Goal: Task Accomplishment & Management: Complete application form

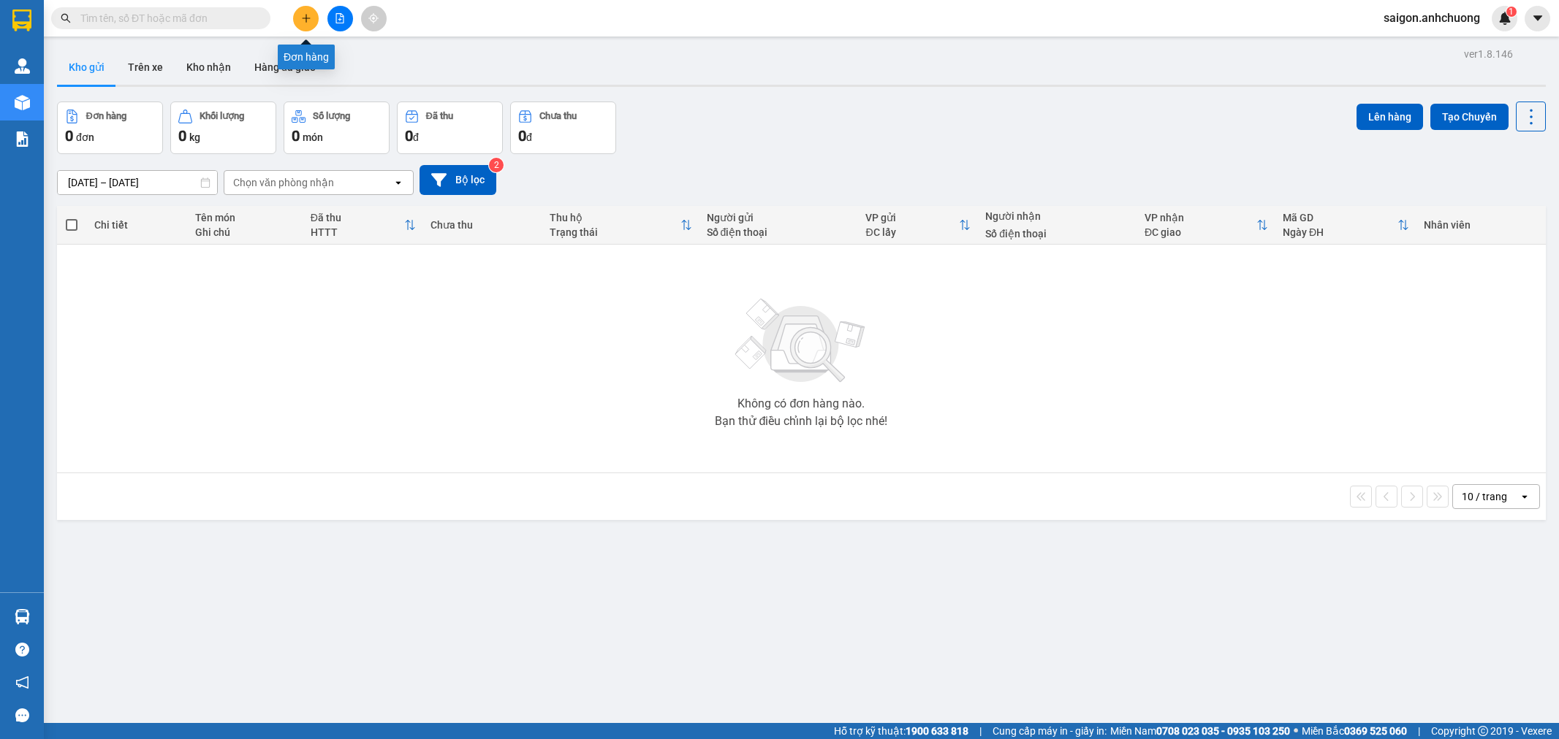
click at [310, 18] on icon "plus" at bounding box center [306, 18] width 10 height 10
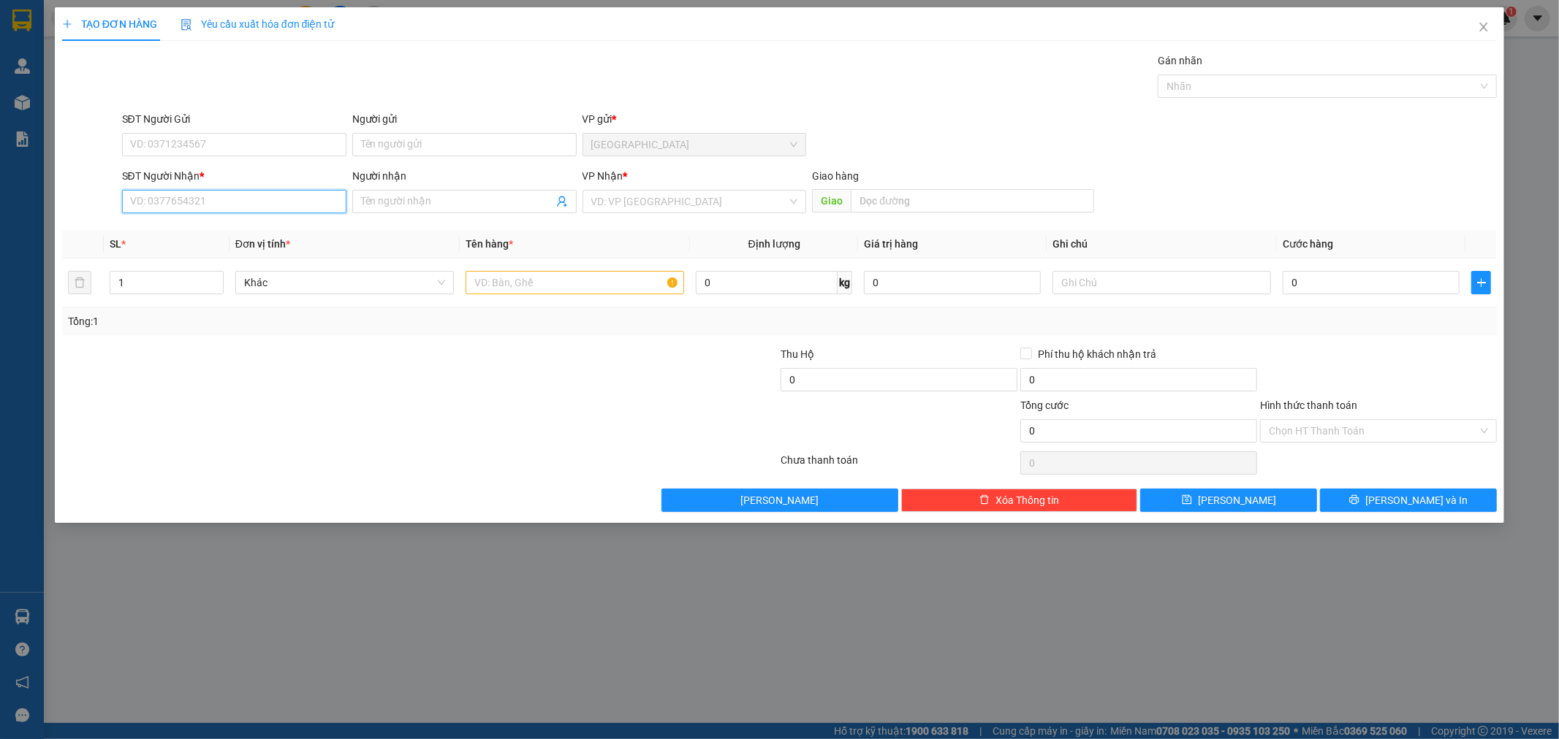
click at [268, 194] on input "SĐT Người Nhận *" at bounding box center [234, 201] width 224 height 23
type input "0918842876"
click at [412, 194] on input "Người nhận" at bounding box center [457, 202] width 192 height 16
type input "1"
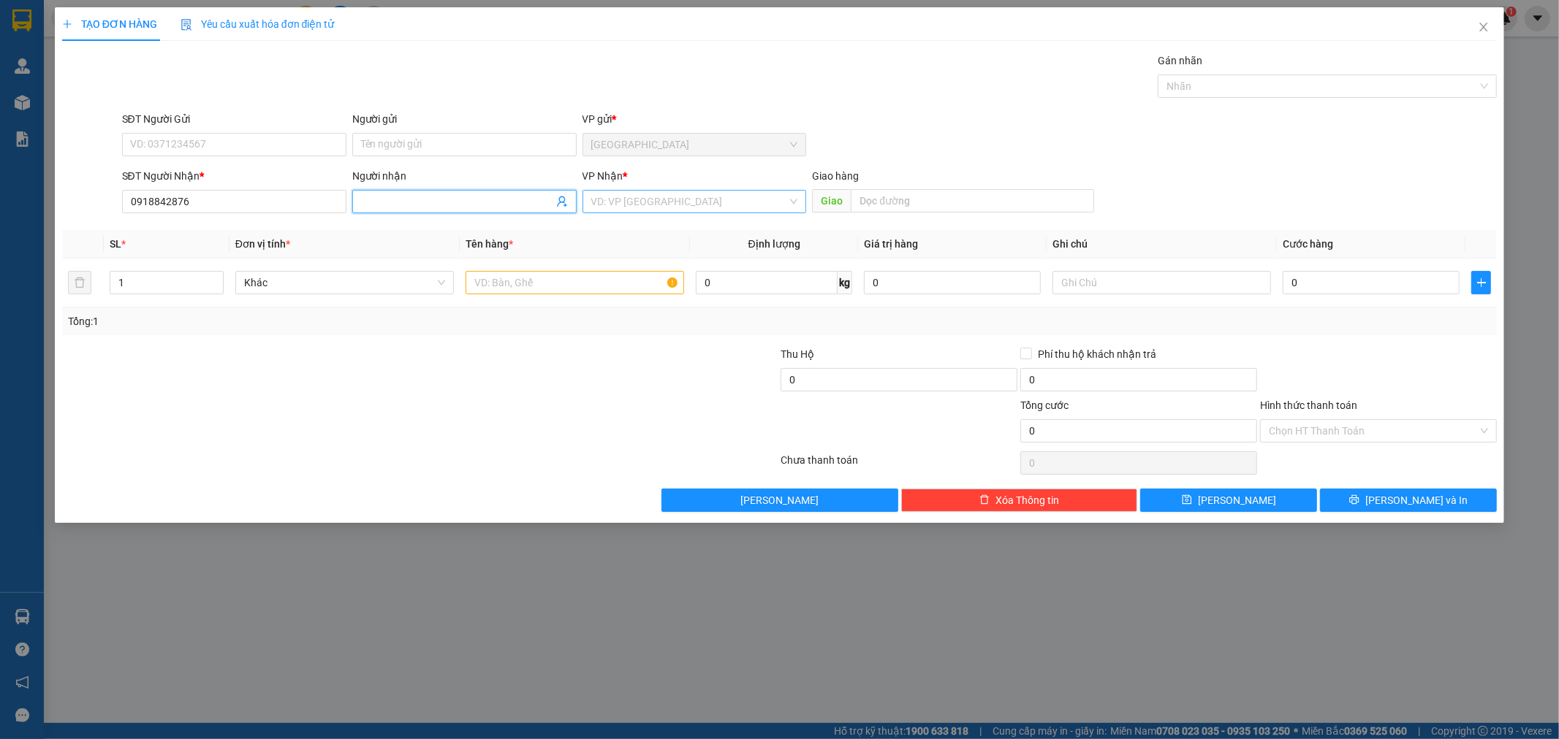
click at [644, 206] on input "search" at bounding box center [689, 202] width 197 height 22
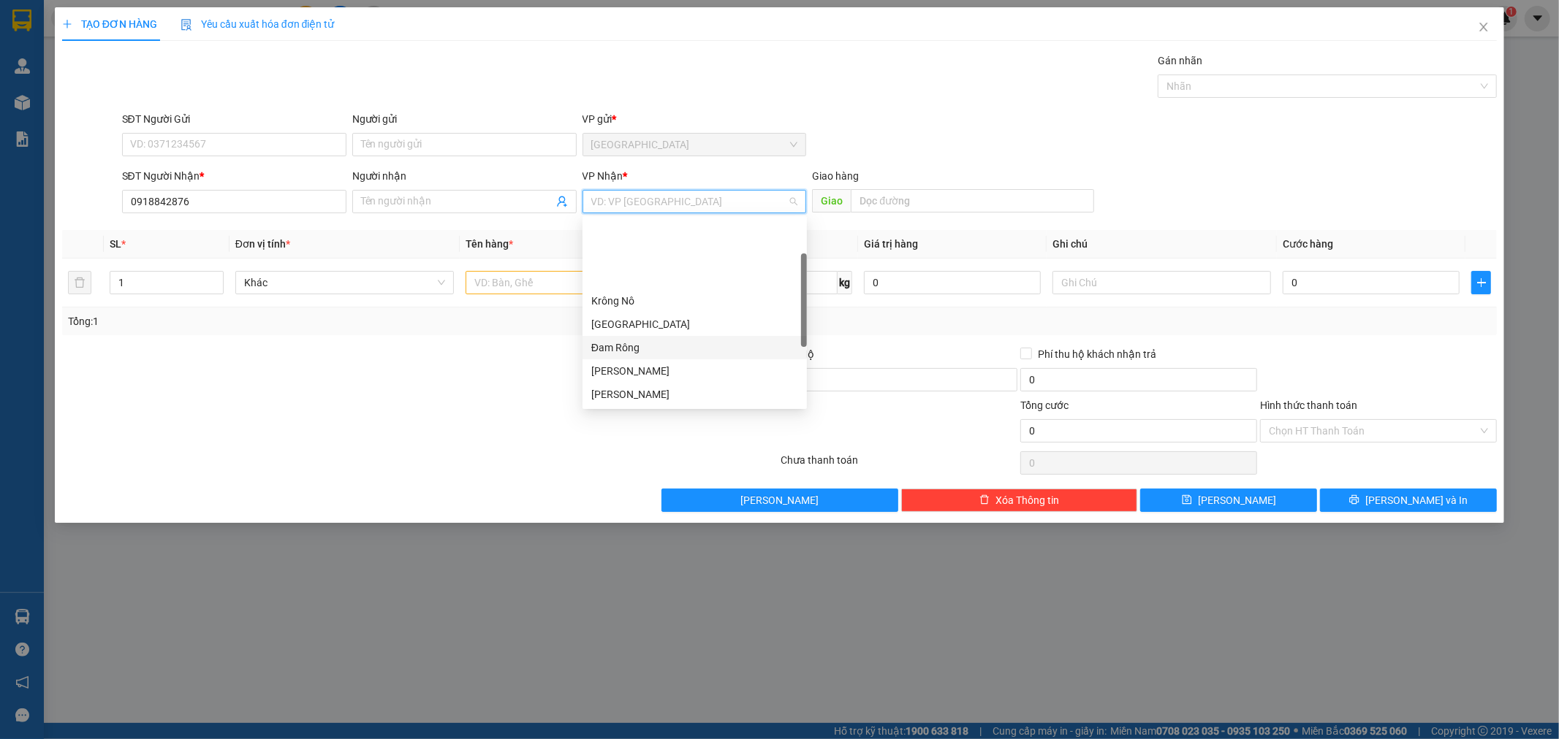
scroll to position [81, 0]
type input "3"
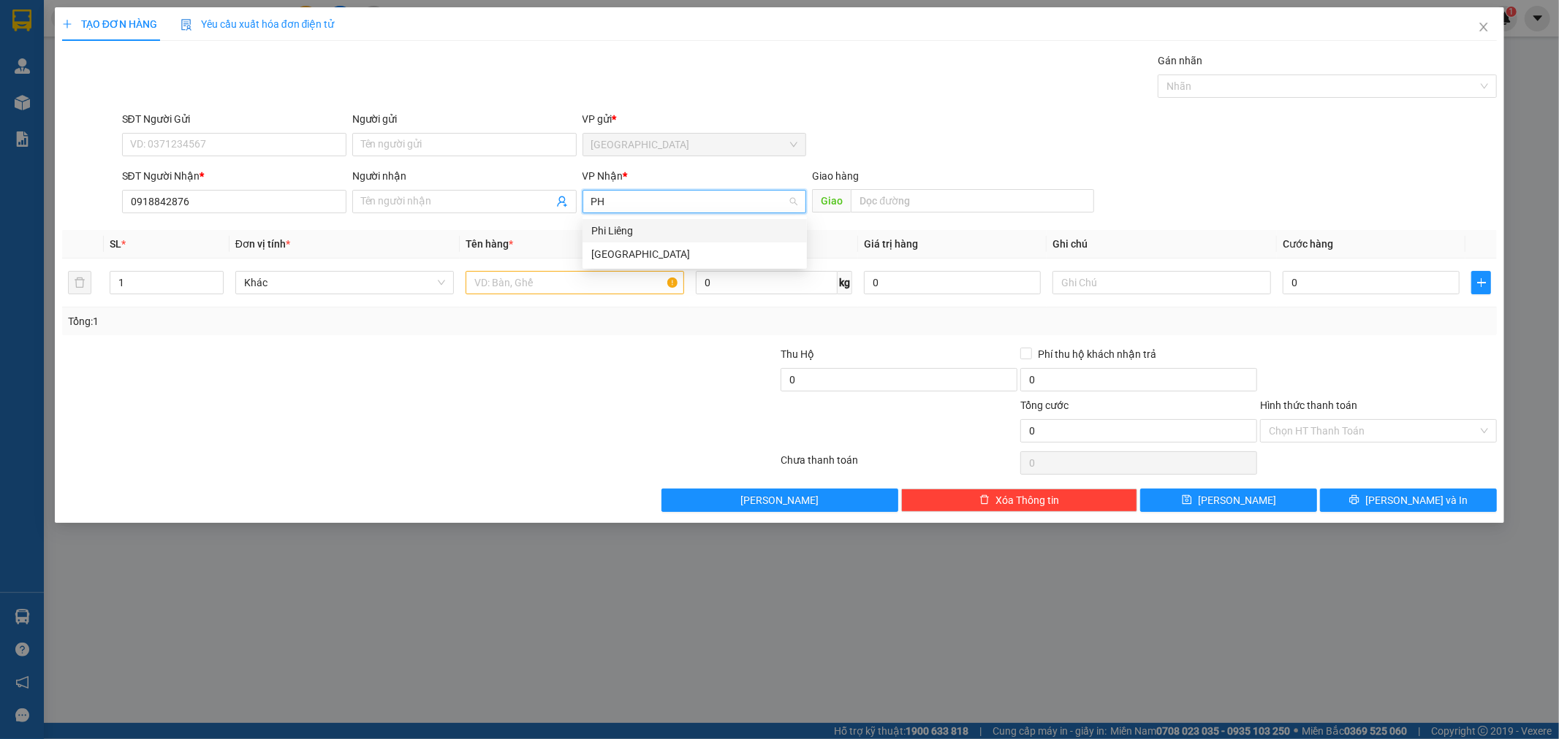
type input "PHI"
click at [676, 235] on div "Phi Liêng" at bounding box center [694, 231] width 207 height 16
click at [965, 199] on input "text" at bounding box center [972, 200] width 243 height 23
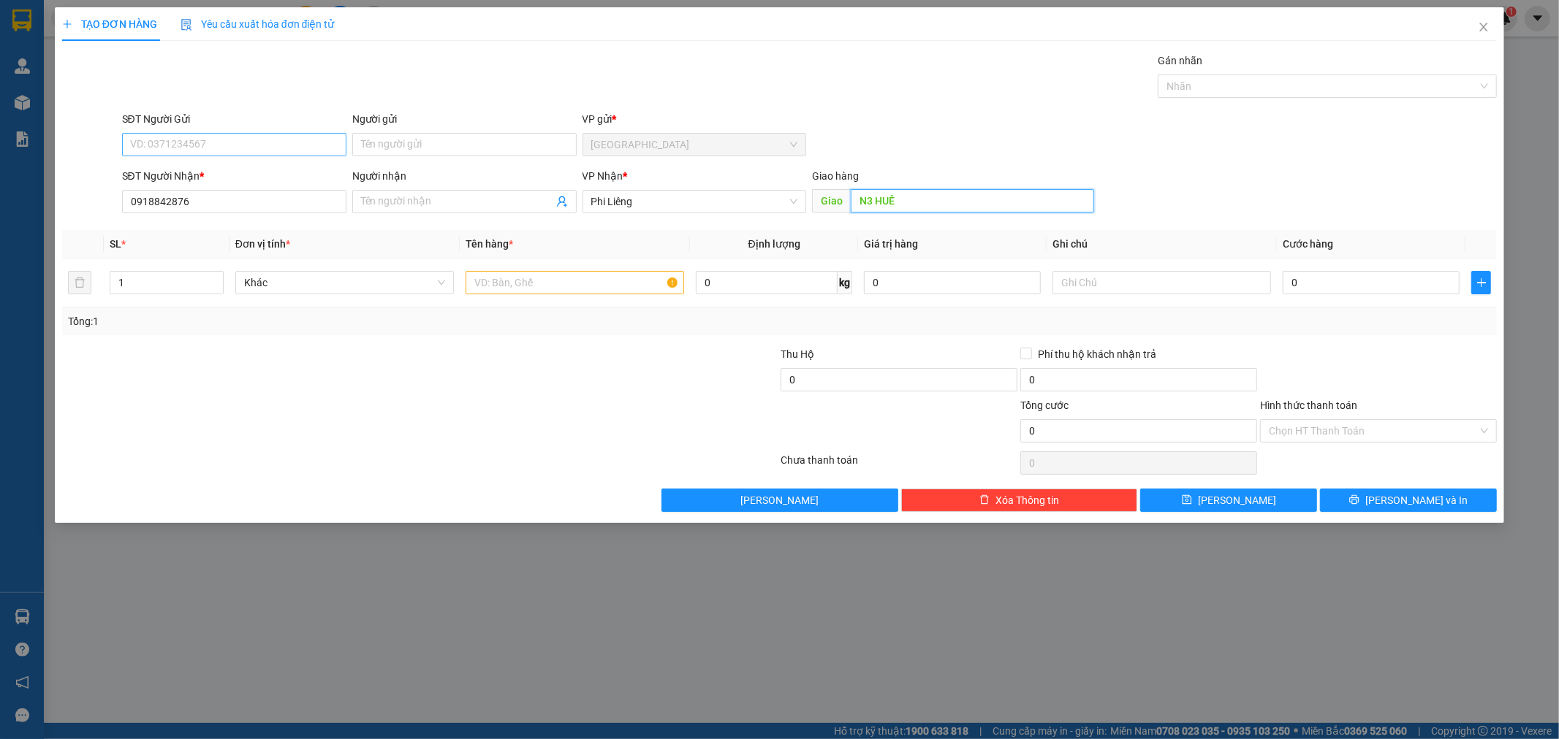
type input "N3 HUẾ"
click at [251, 148] on input "SĐT Người Gửi" at bounding box center [234, 144] width 224 height 23
type input "0"
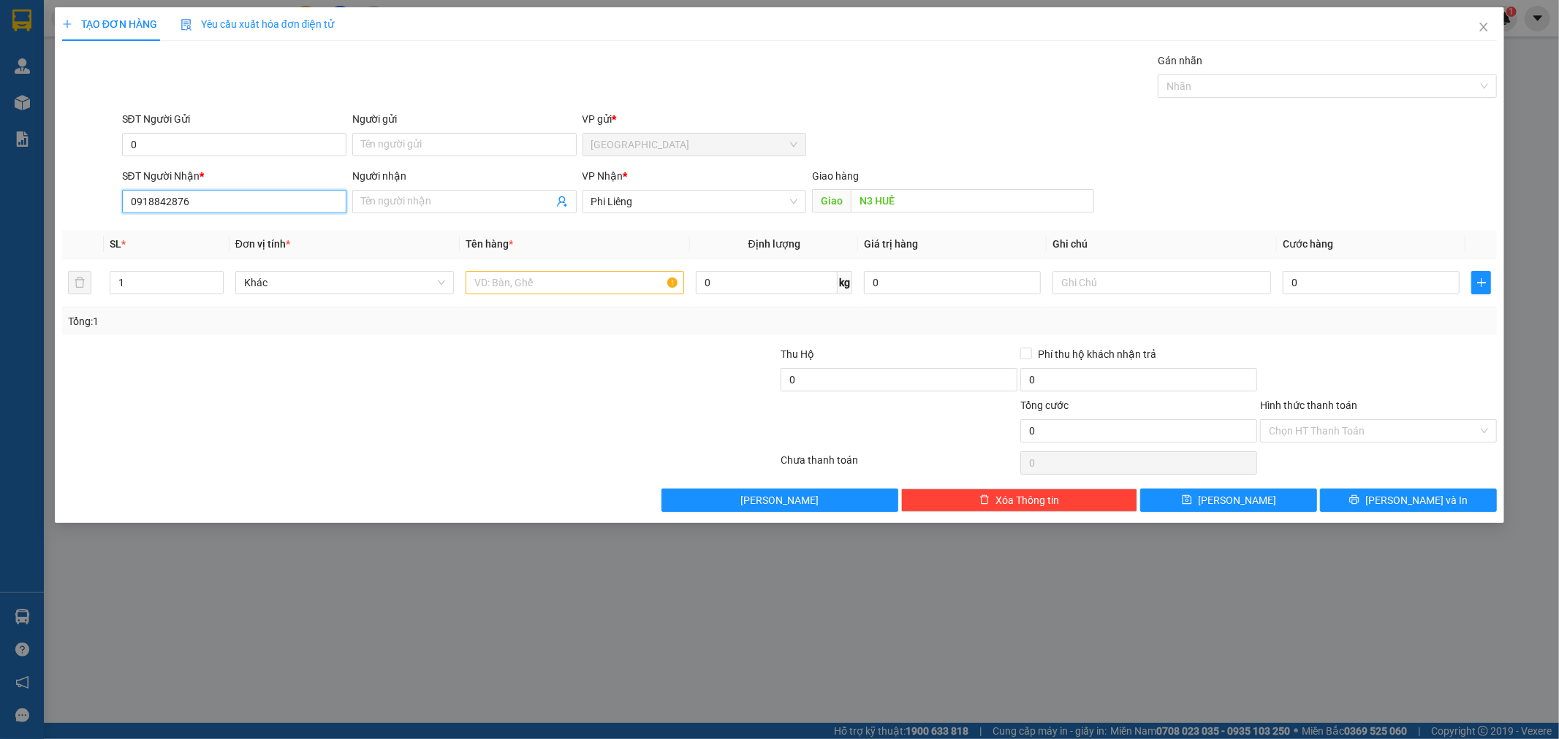
drag, startPoint x: 241, startPoint y: 195, endPoint x: 60, endPoint y: 200, distance: 181.3
click at [61, 200] on div "SĐT Người Nhận * 0918842876 0918842876 Người nhận Tên người nhận VP Nhận * Phi …" at bounding box center [780, 193] width 1438 height 51
click at [215, 133] on input "0" at bounding box center [234, 144] width 224 height 23
click at [217, 132] on div "SĐT Người Gửi 0 0" at bounding box center [234, 136] width 224 height 51
paste input "918842876"
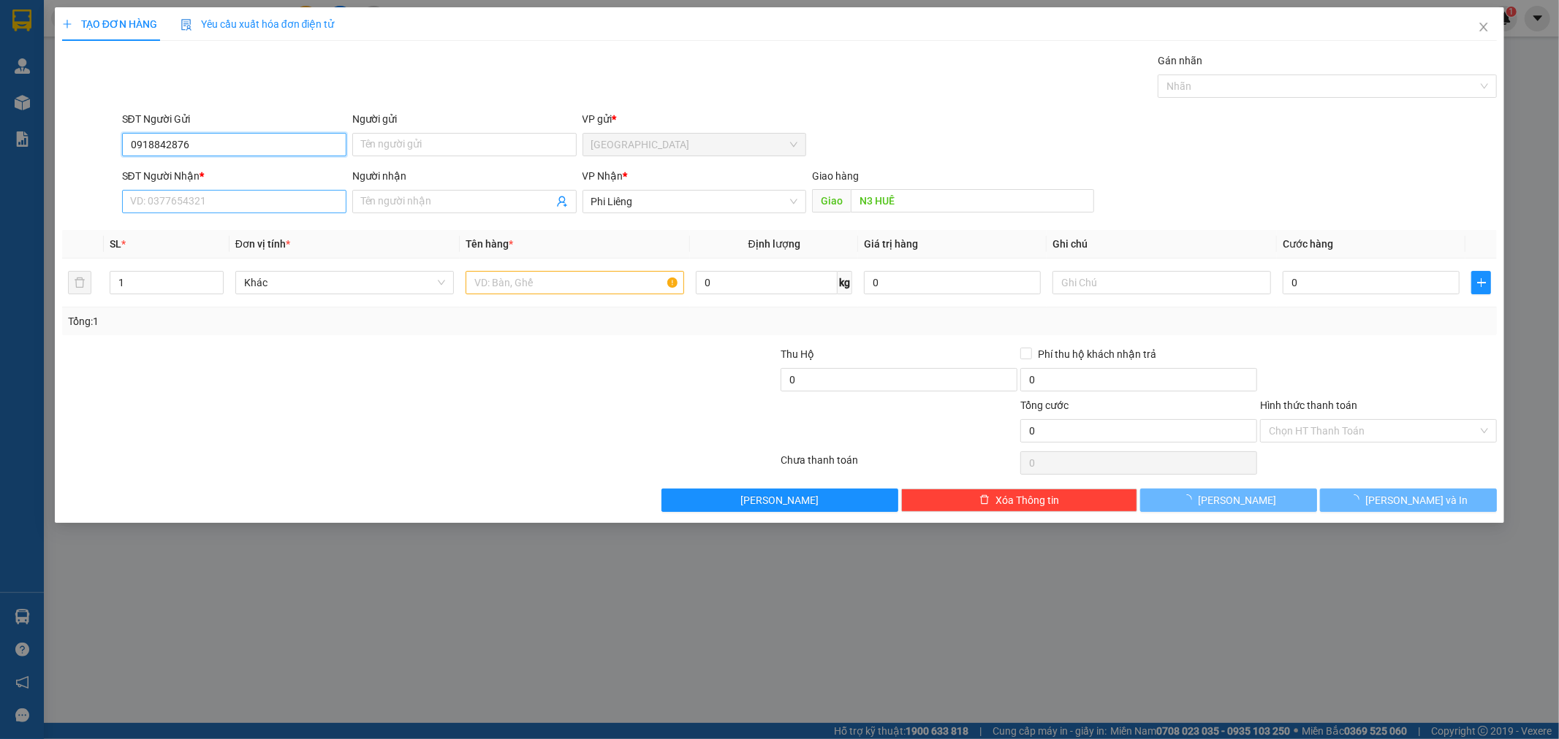
type input "0918842876"
click at [199, 197] on input "SĐT Người Nhận *" at bounding box center [234, 201] width 224 height 23
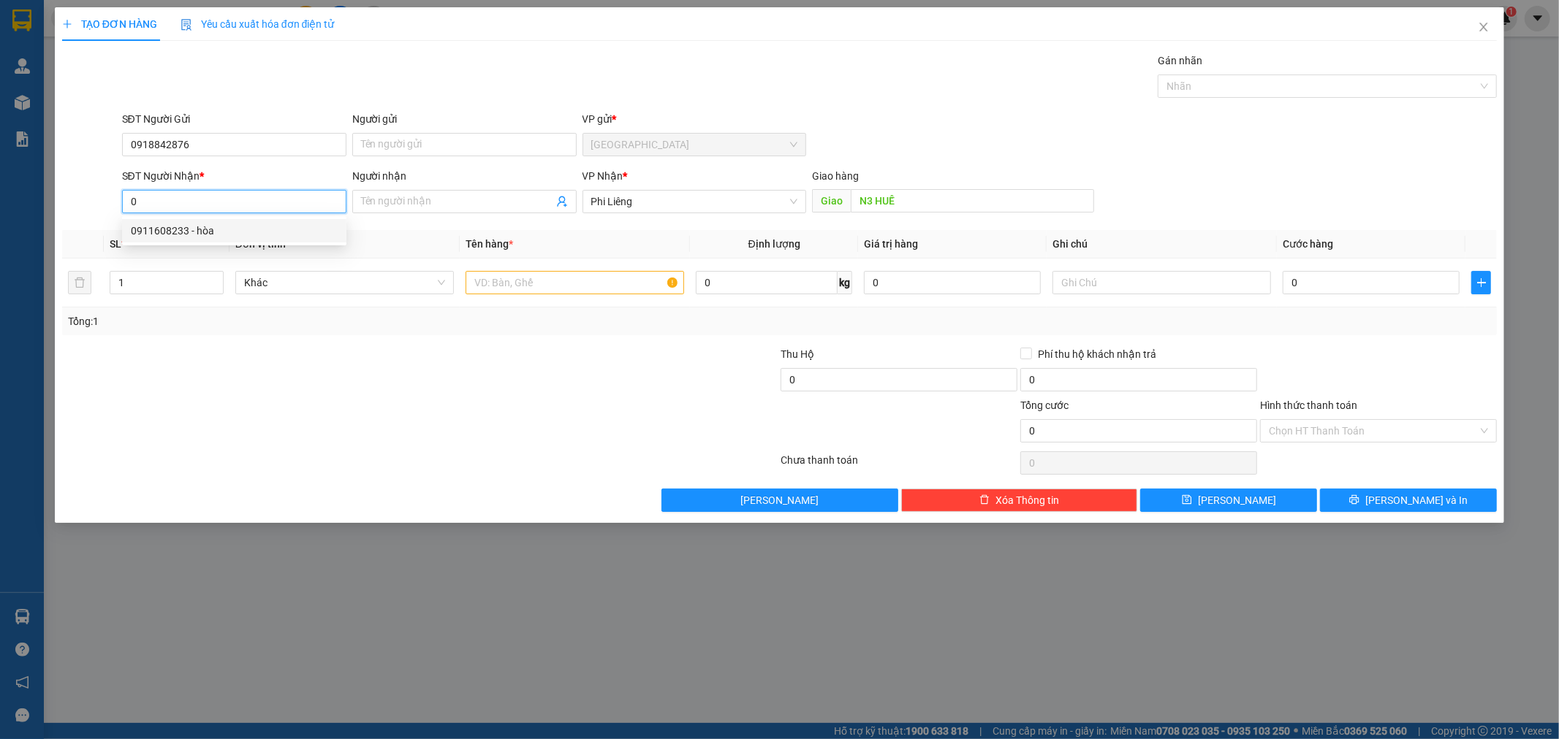
click at [199, 227] on div "0911608233 - hòa" at bounding box center [234, 231] width 207 height 16
type input "0911608233"
type input "hòa"
type input "ba huế"
type input "0911608233"
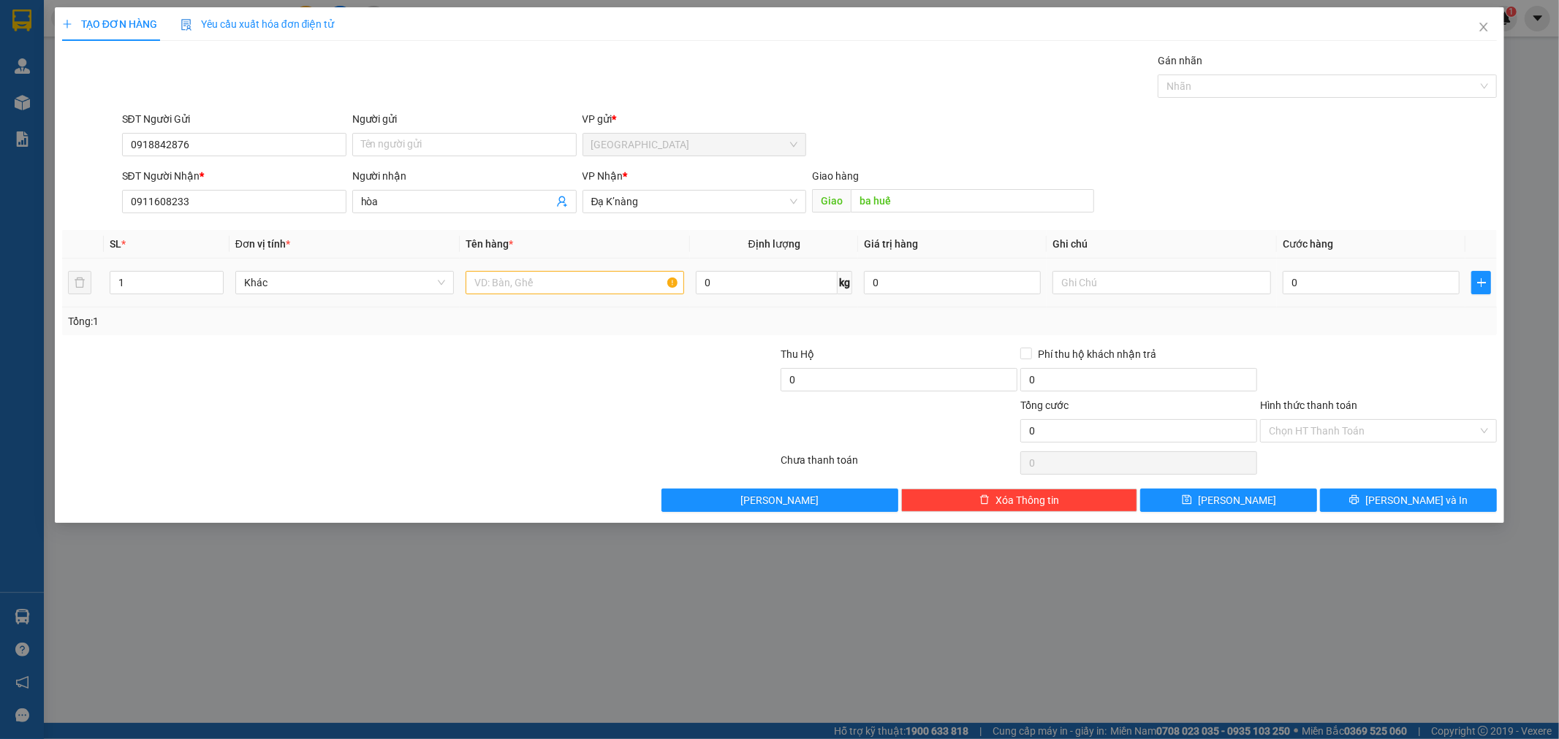
click at [538, 296] on div at bounding box center [574, 282] width 218 height 29
click at [539, 293] on input "text" at bounding box center [574, 282] width 218 height 23
click at [534, 282] on input "text" at bounding box center [574, 282] width 218 height 23
type input "1 VALI"
click at [1347, 268] on div "0" at bounding box center [1370, 282] width 177 height 29
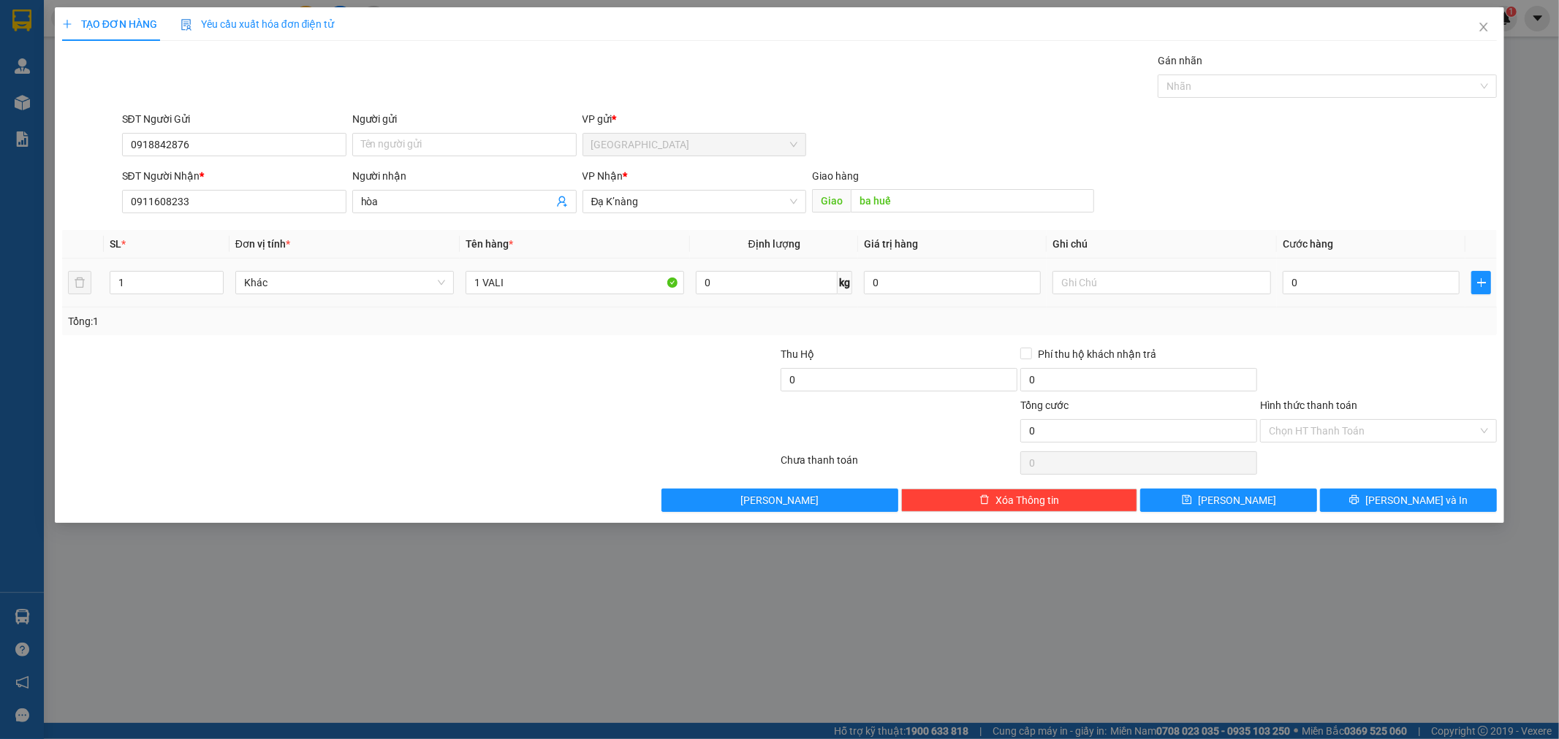
click at [1347, 269] on div "0" at bounding box center [1370, 282] width 177 height 29
click at [1350, 273] on input "0" at bounding box center [1370, 282] width 177 height 23
type input "4"
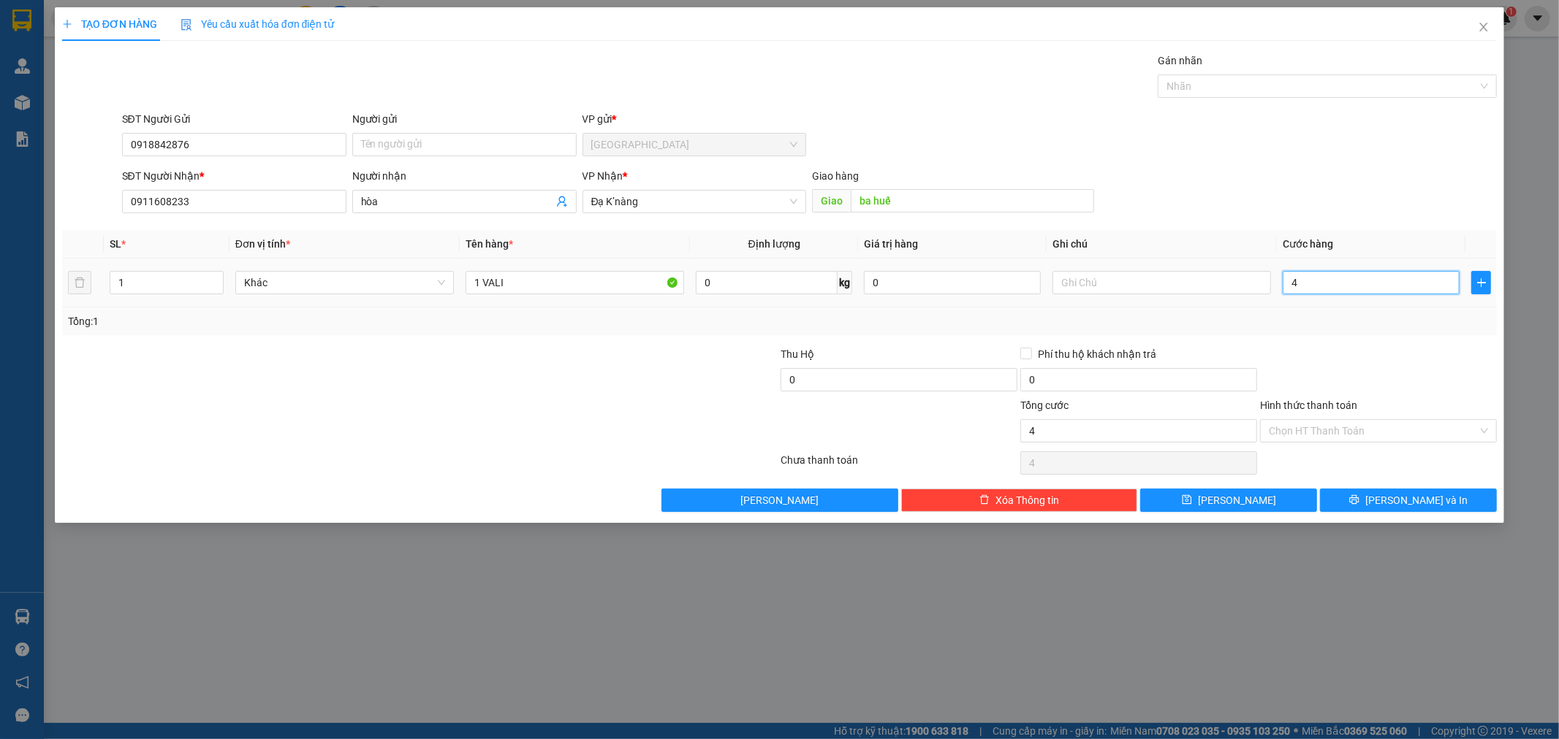
type input "40"
click at [1389, 161] on div "SĐT Người Gửi 0918842876 Người gửi Tên người gửi VP gửi * [GEOGRAPHIC_DATA]" at bounding box center [809, 136] width 1381 height 51
type input "40.000"
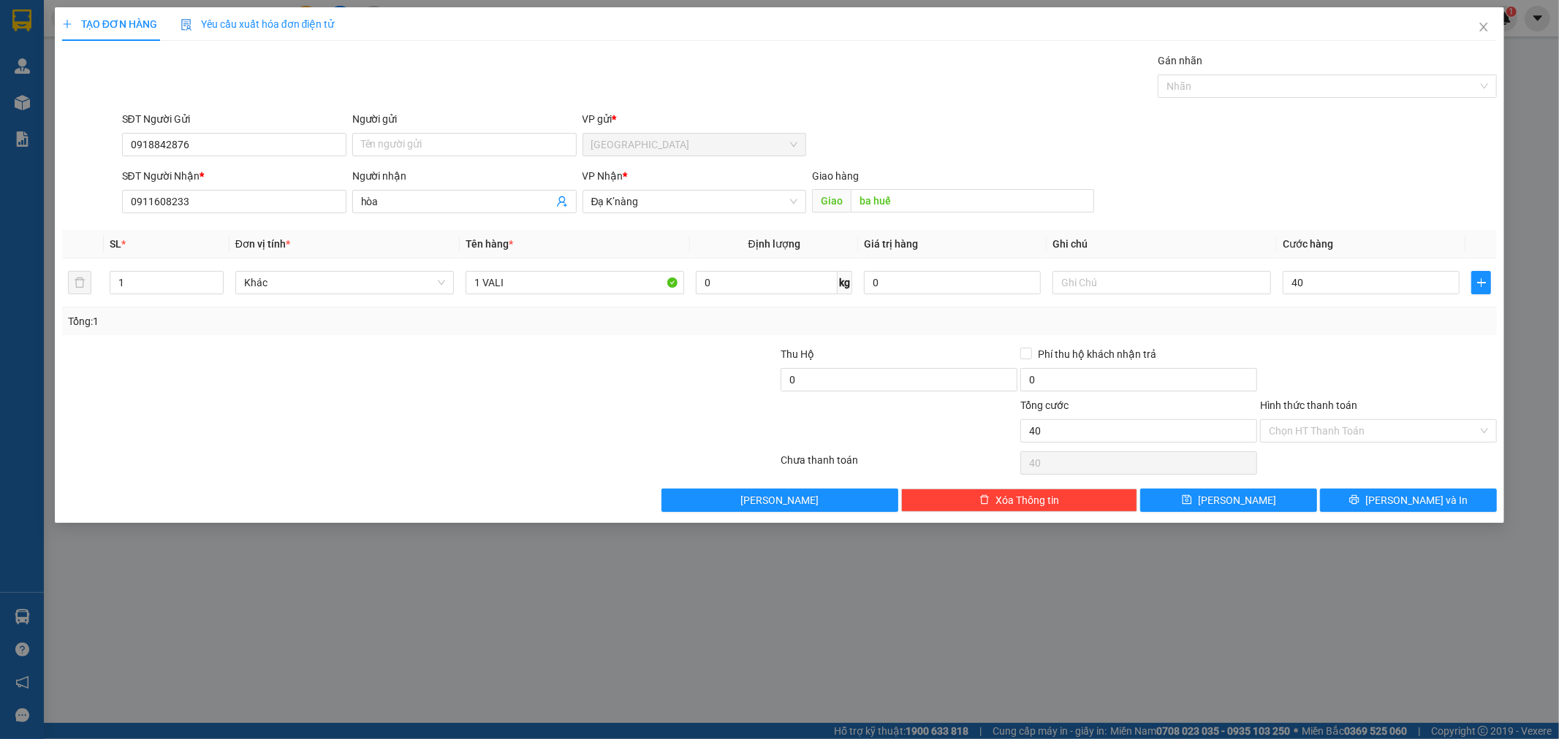
type input "40.000"
click at [1407, 385] on div at bounding box center [1378, 371] width 240 height 51
click at [1372, 437] on input "Hình thức thanh toán" at bounding box center [1373, 431] width 209 height 22
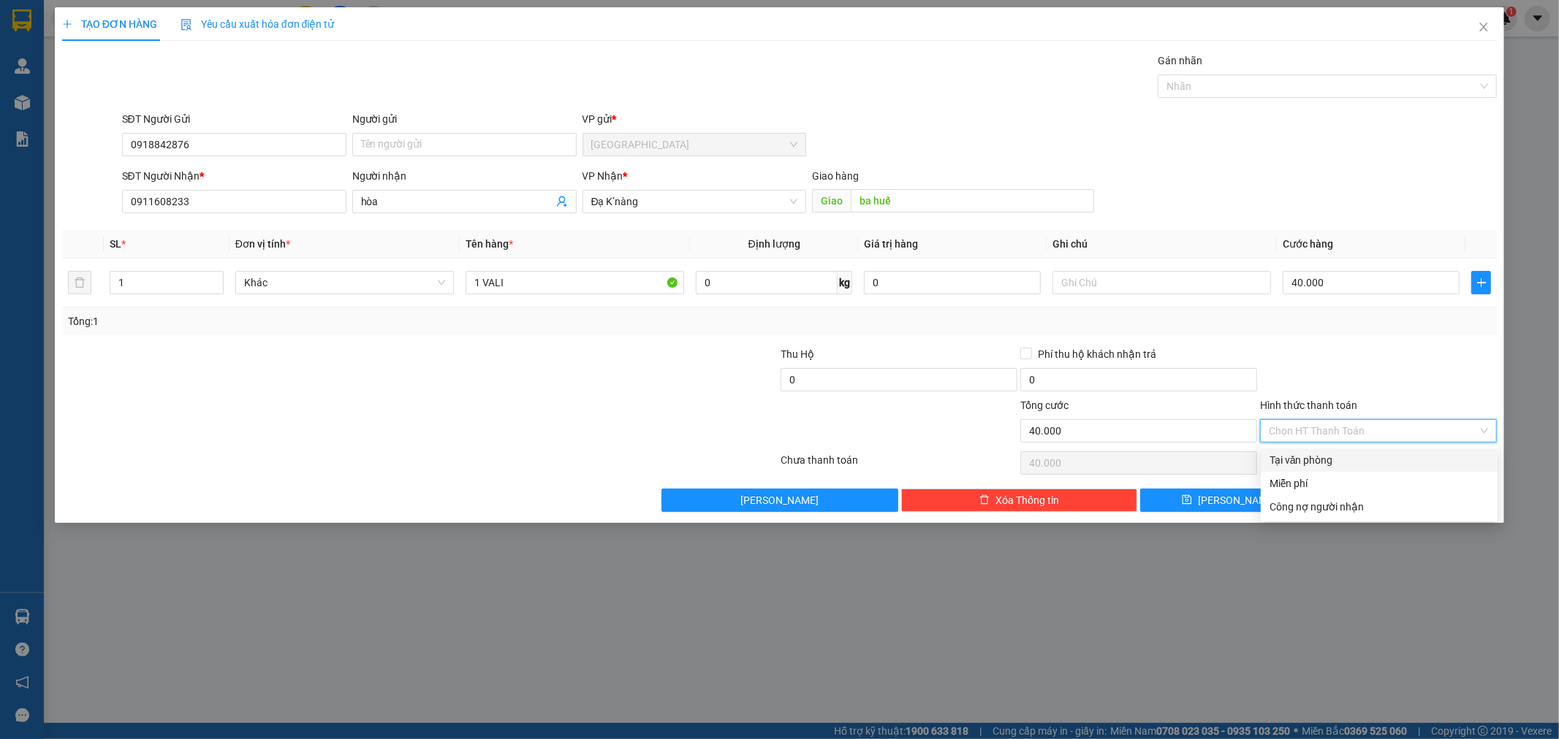
click at [1341, 459] on div "Tại văn phòng" at bounding box center [1378, 460] width 219 height 16
type input "0"
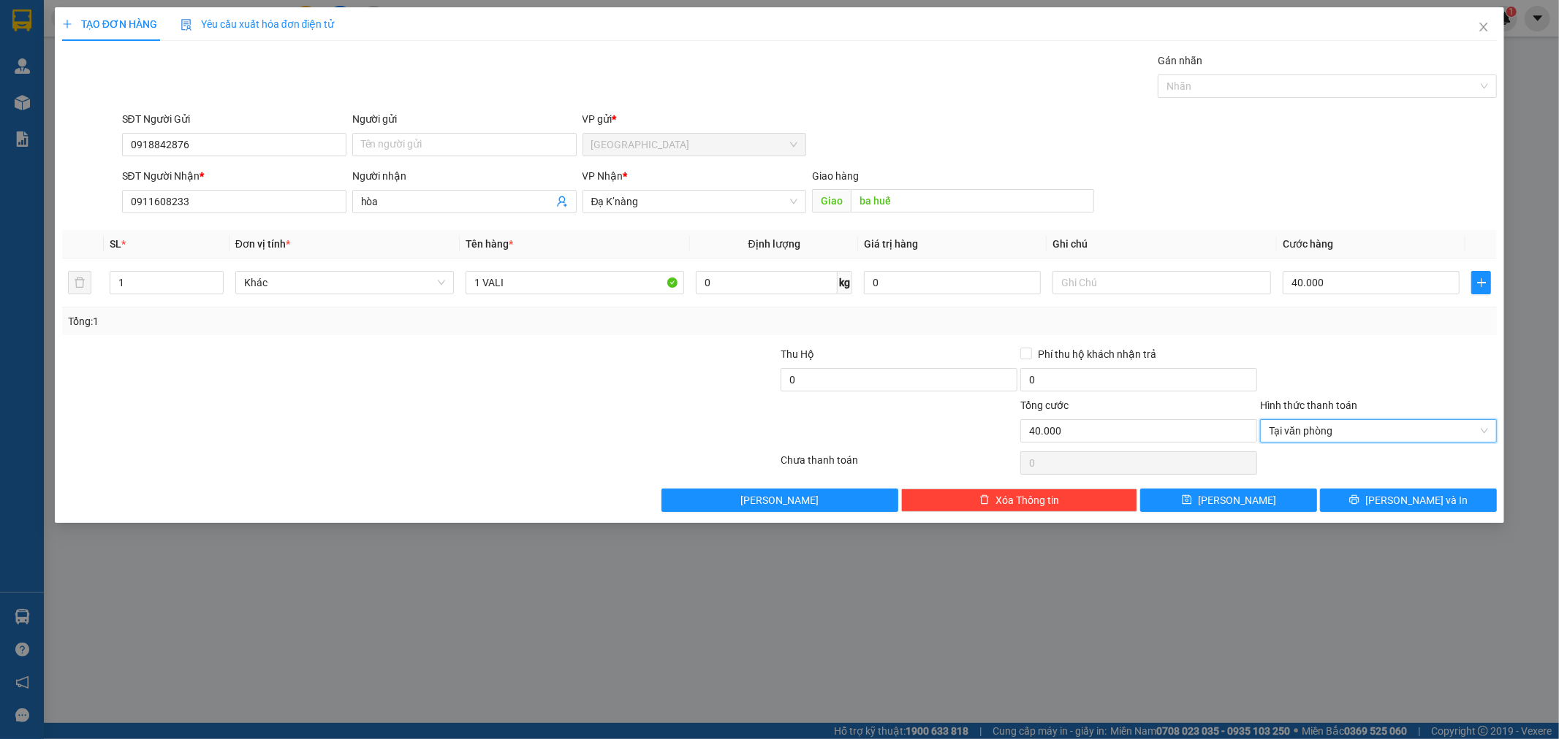
click at [1338, 377] on div at bounding box center [1378, 371] width 240 height 51
click at [1403, 503] on span "[PERSON_NAME] và In" at bounding box center [1416, 501] width 102 height 16
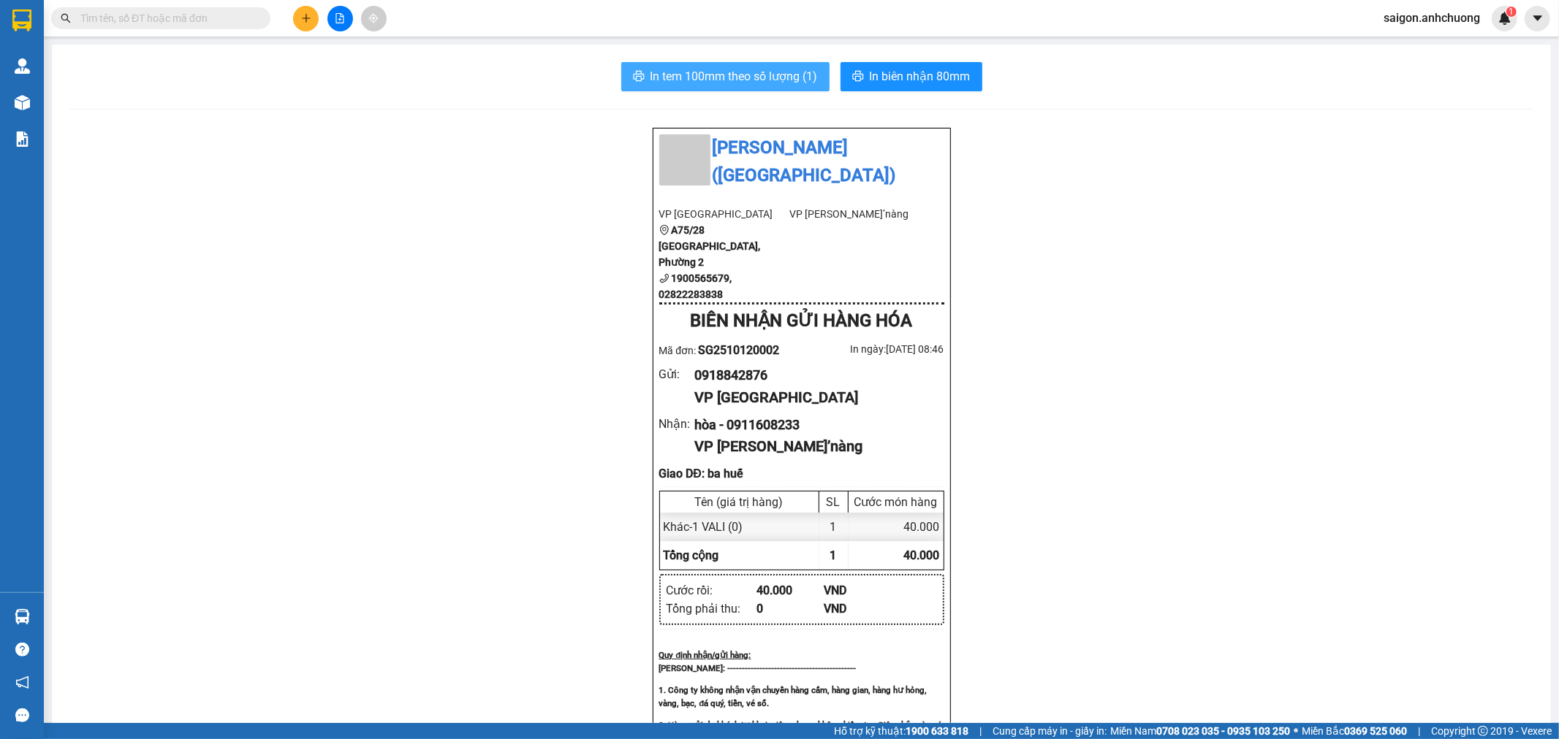
click at [775, 79] on span "In tem 100mm theo số lượng (1)" at bounding box center [733, 76] width 167 height 18
click at [884, 74] on span "In biên nhận 80mm" at bounding box center [920, 76] width 101 height 18
click at [212, 18] on input "text" at bounding box center [166, 18] width 172 height 16
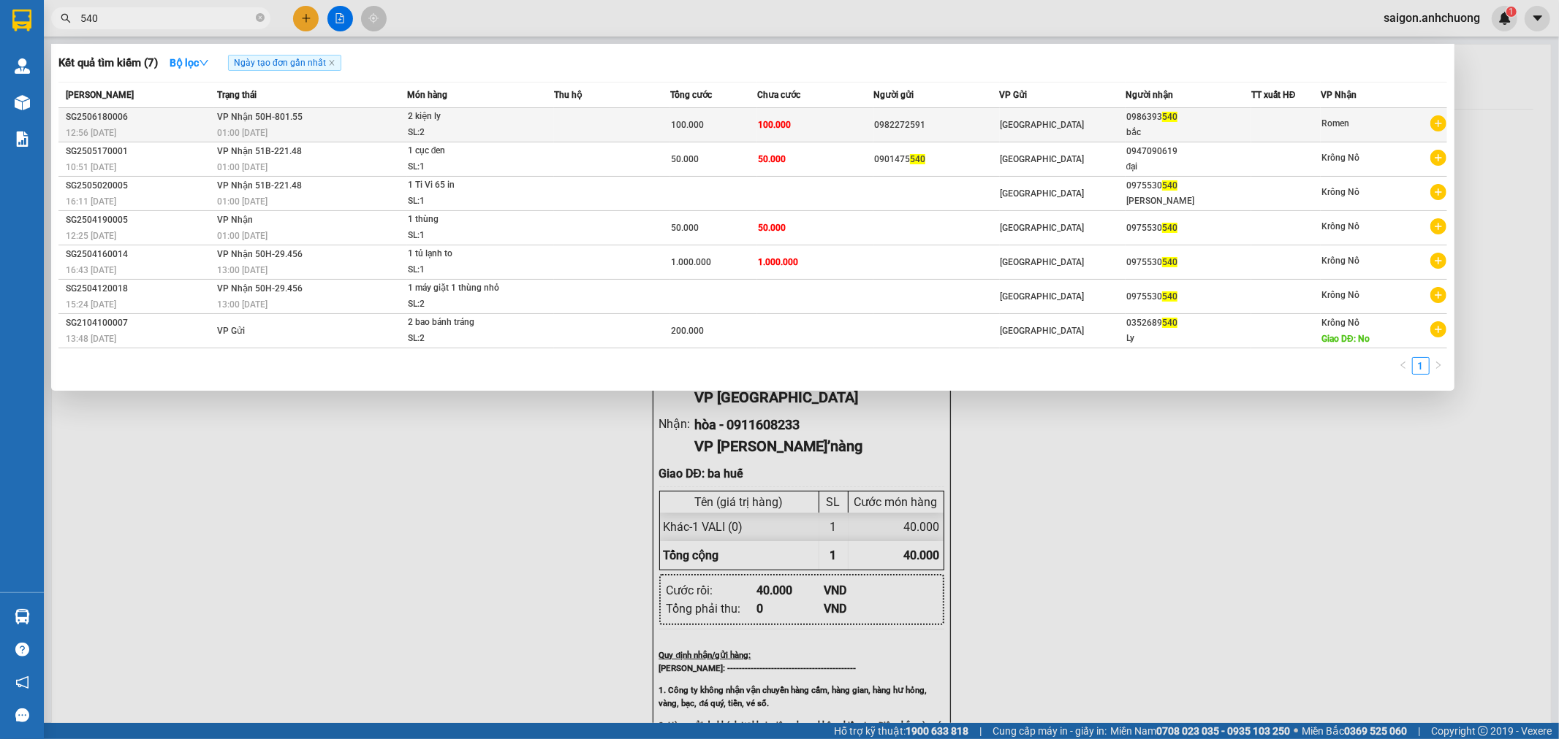
type input "540"
click at [596, 121] on td at bounding box center [612, 125] width 116 height 34
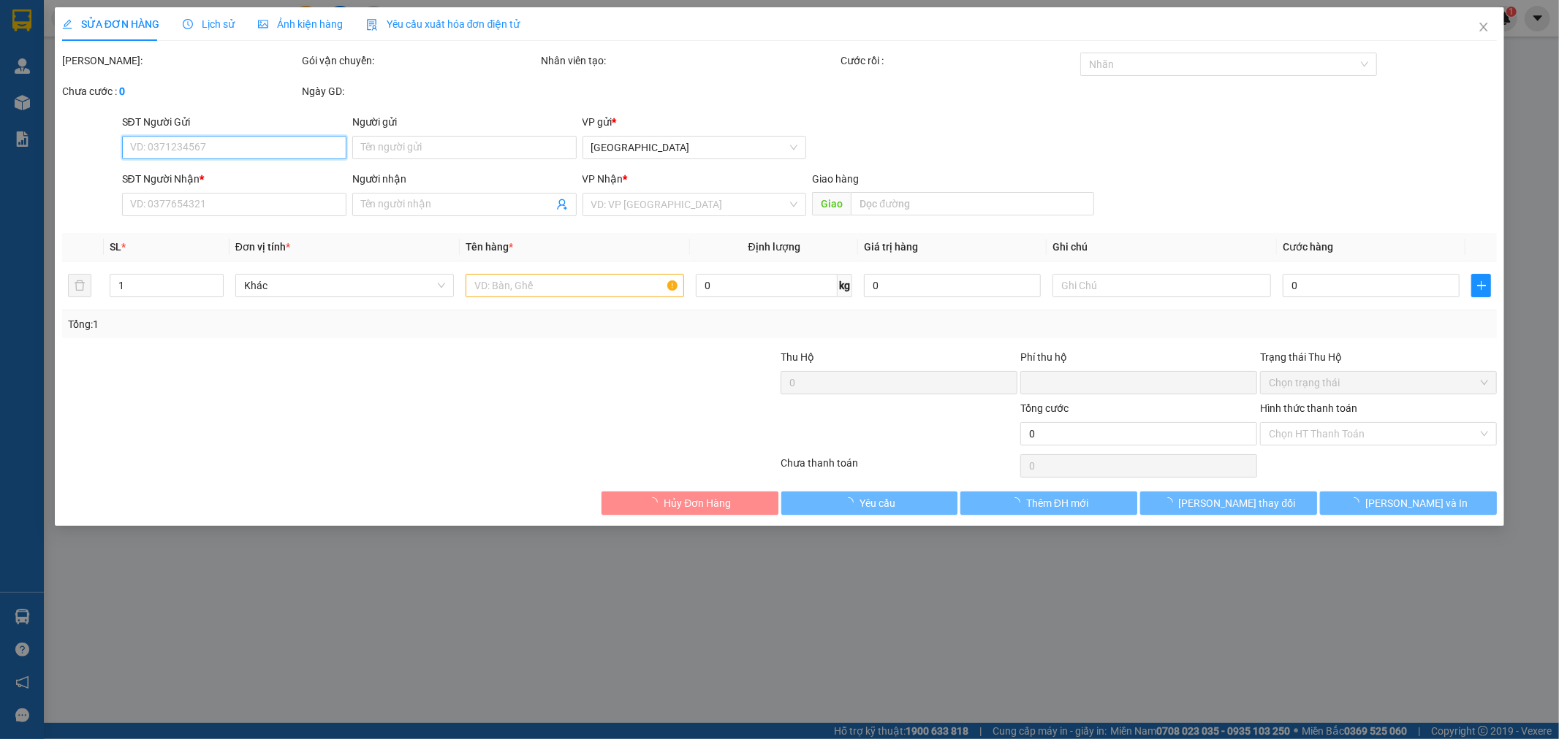
type input "0982272591"
type input "0986393540"
type input "bắc"
type input "0"
type input "100.000"
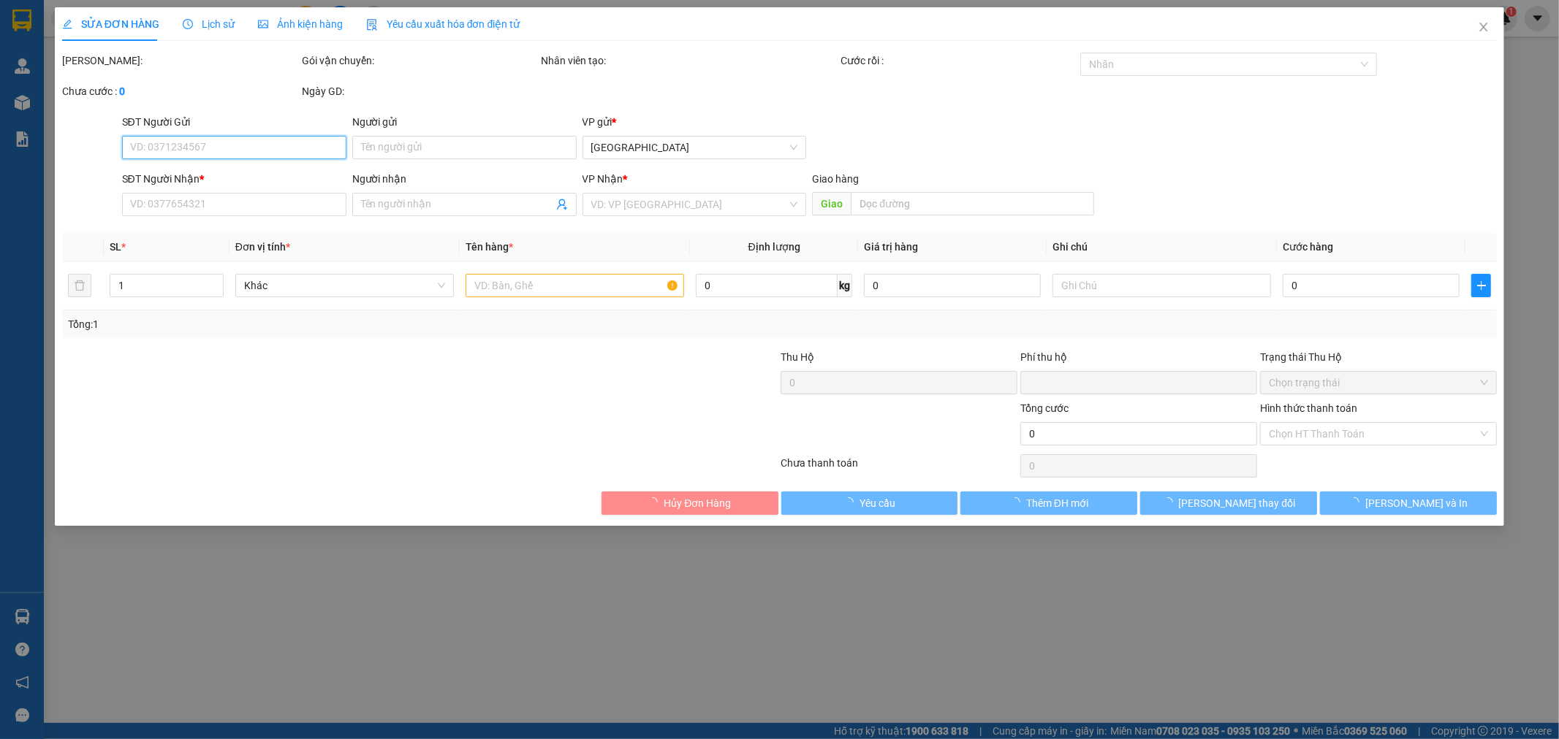
type input "100.000"
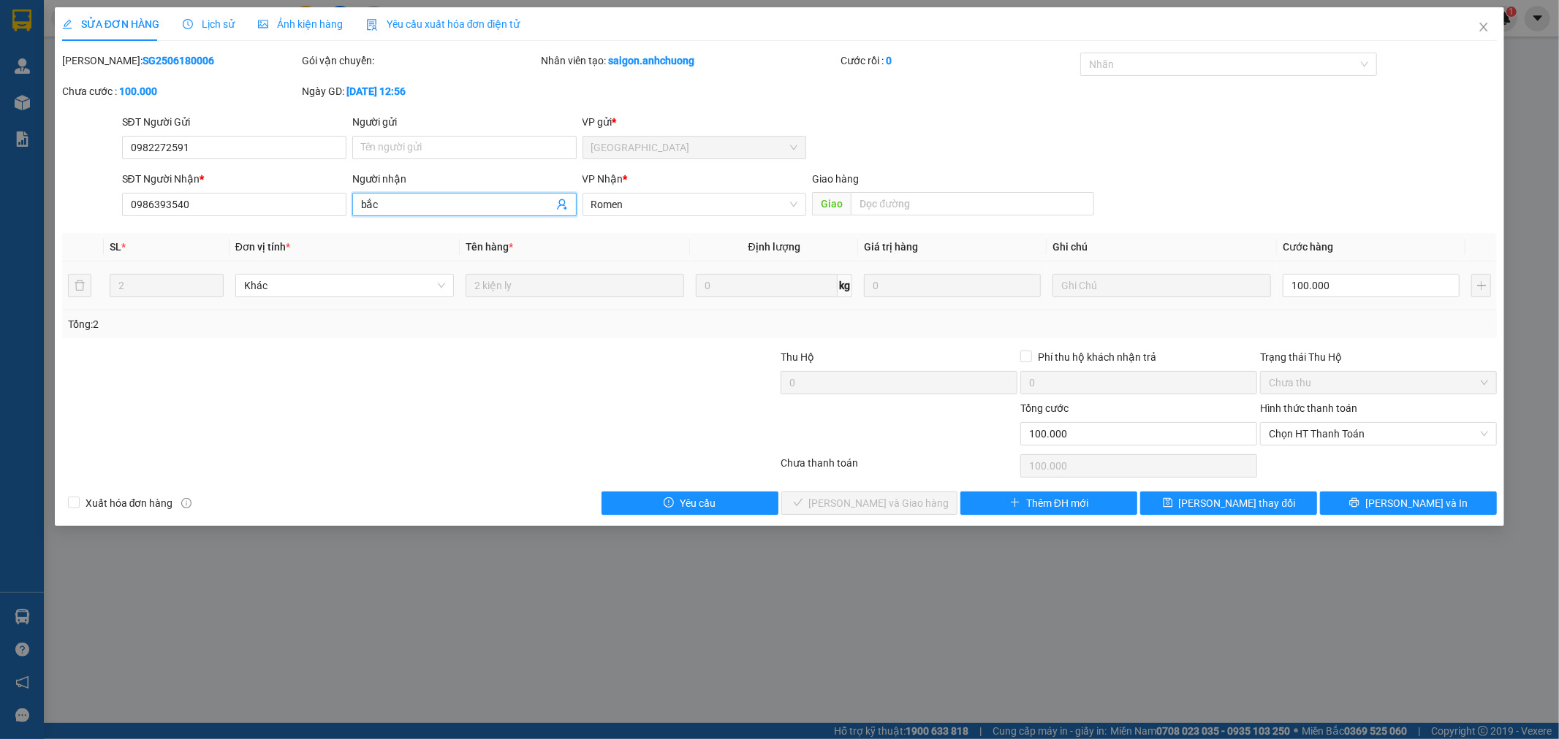
click at [431, 205] on input "bắc" at bounding box center [457, 205] width 192 height 16
click at [1481, 28] on icon "close" at bounding box center [1484, 27] width 12 height 12
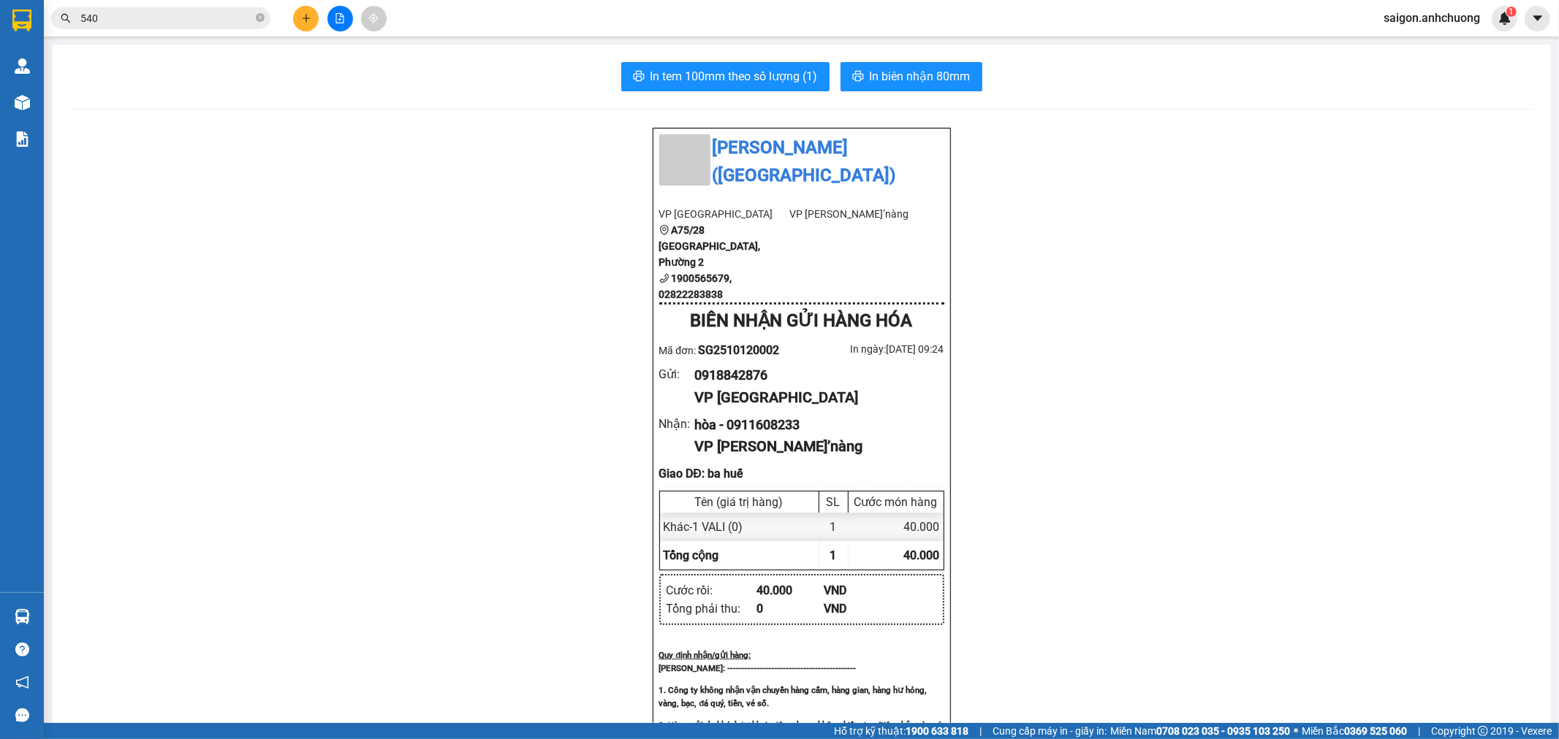
click at [120, 17] on input "540" at bounding box center [166, 18] width 172 height 16
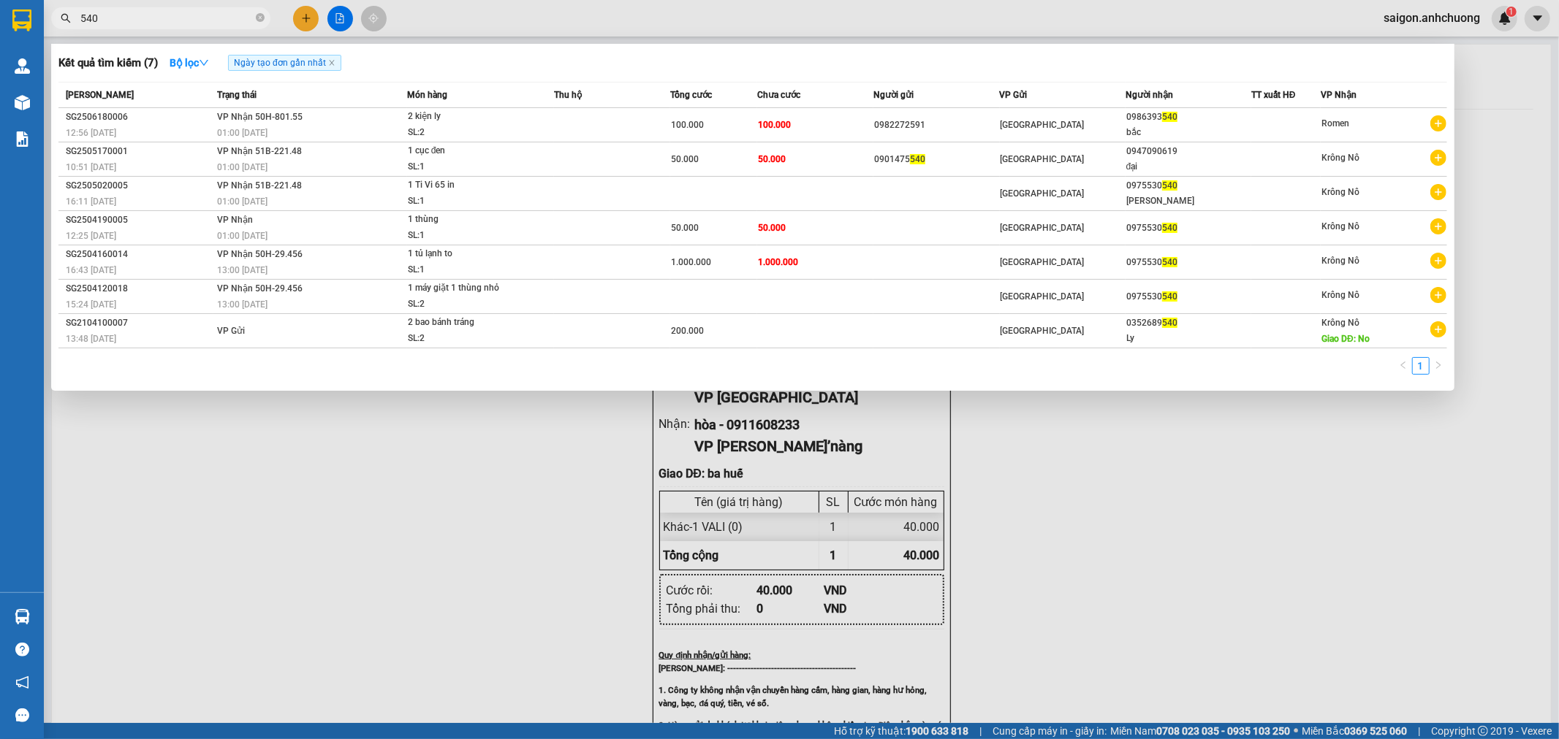
click at [802, 594] on div at bounding box center [779, 369] width 1559 height 739
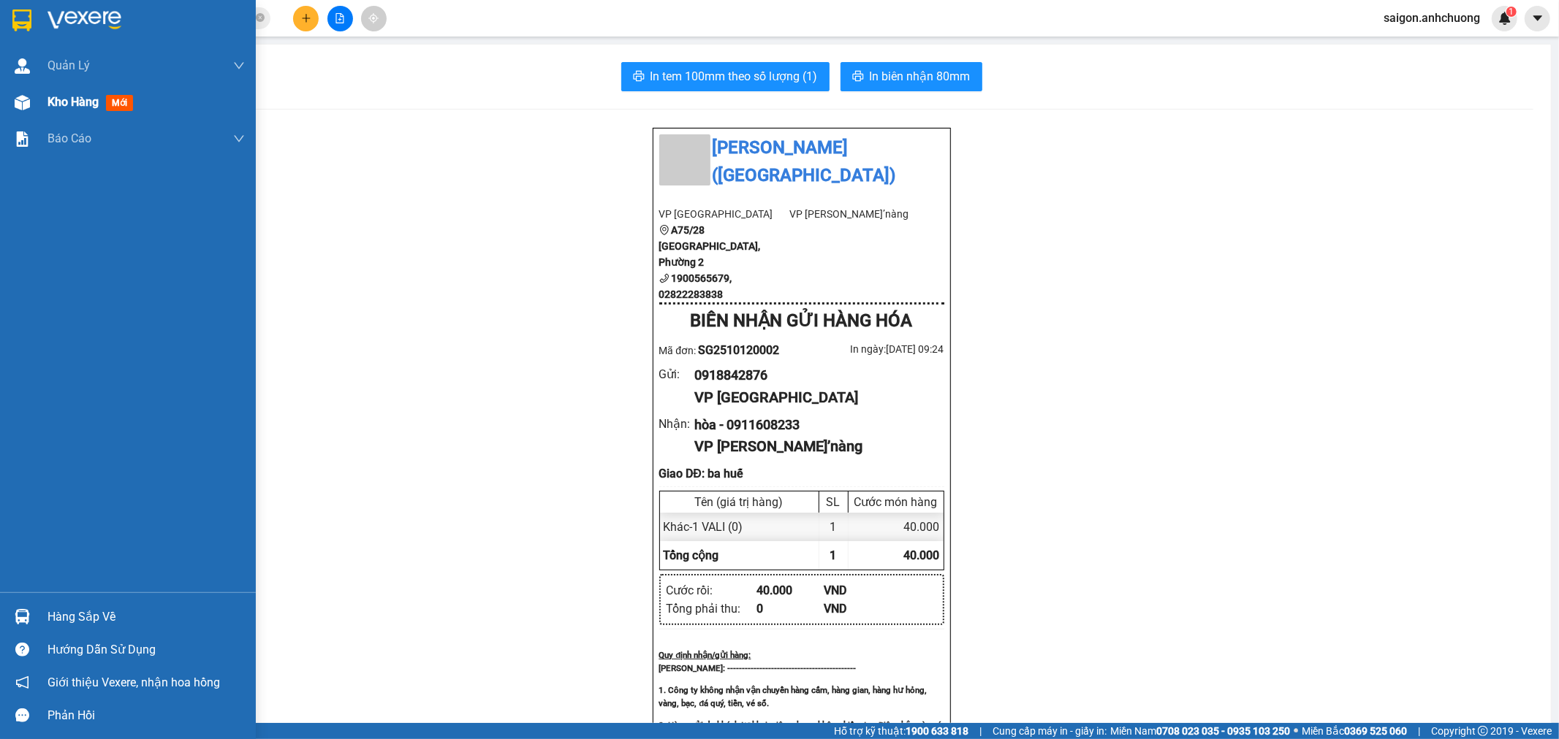
click at [29, 99] on img at bounding box center [22, 102] width 15 height 15
